Goal: Find specific page/section: Find specific page/section

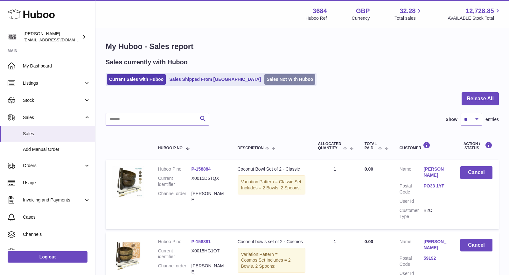
click at [264, 83] on link "Sales Not With Huboo" at bounding box center [289, 79] width 51 height 10
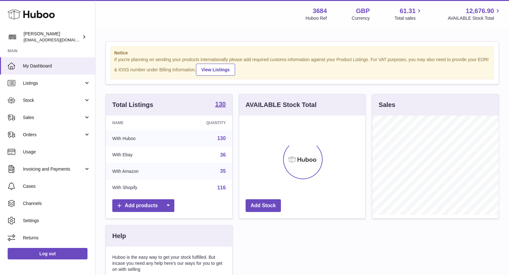
scroll to position [99, 126]
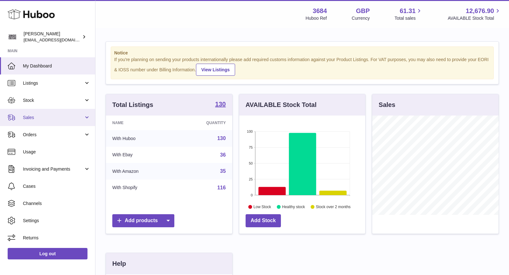
click at [48, 117] on span "Sales" at bounding box center [53, 117] width 61 height 6
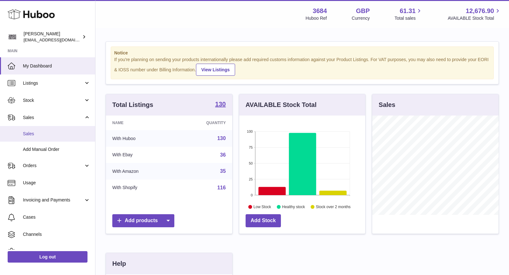
click at [48, 136] on span "Sales" at bounding box center [56, 134] width 67 height 6
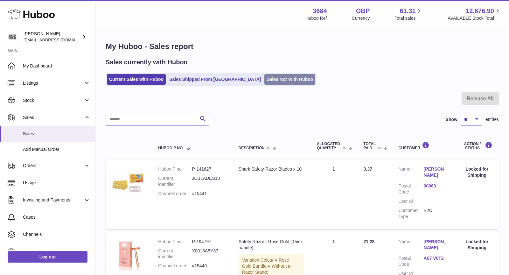
click at [264, 82] on link "Sales Not With Huboo" at bounding box center [289, 79] width 51 height 10
